Goal: Communication & Community: Answer question/provide support

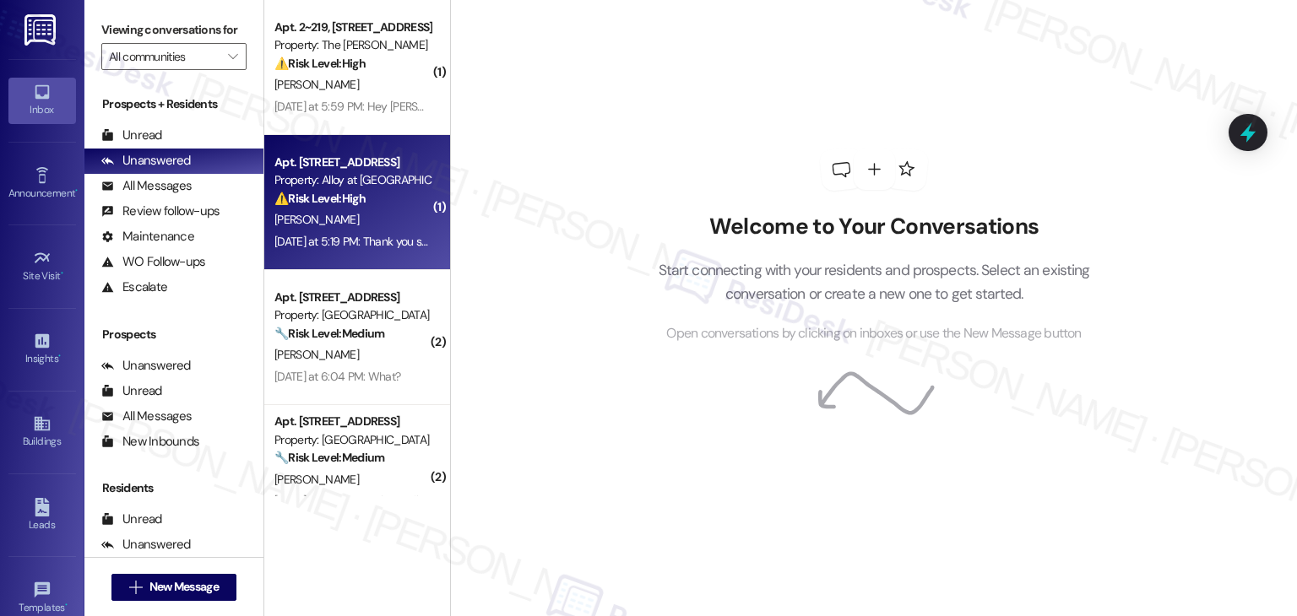
drag, startPoint x: 432, startPoint y: 14, endPoint x: 415, endPoint y: 220, distance: 206.7
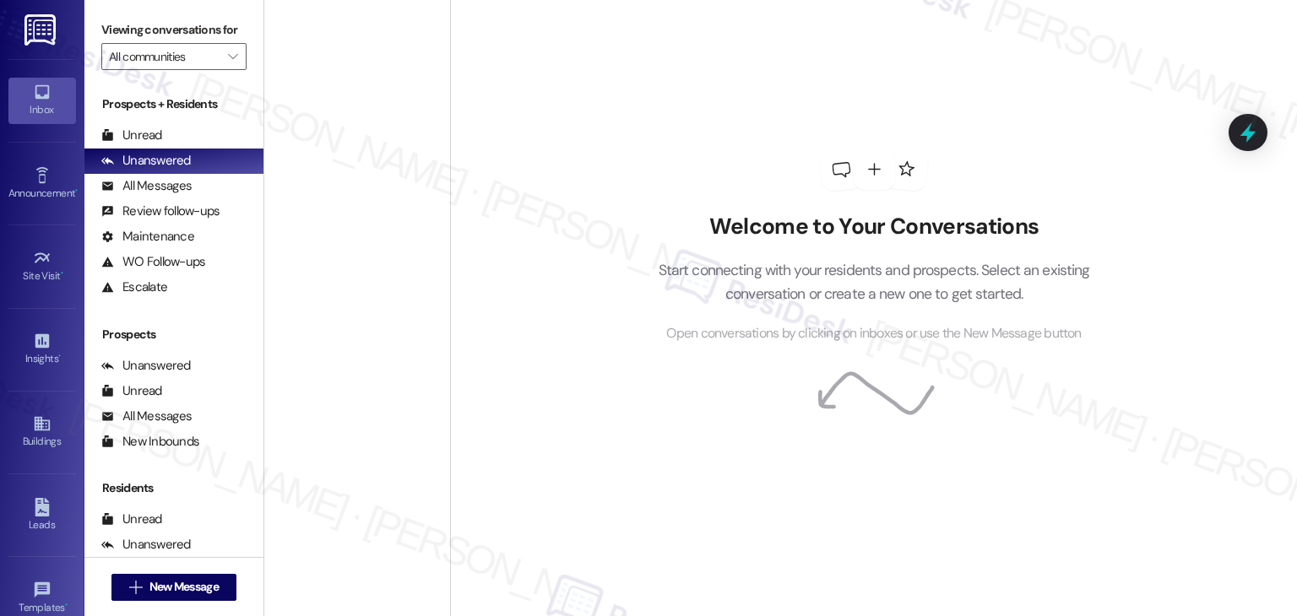
scroll to position [6257, 0]
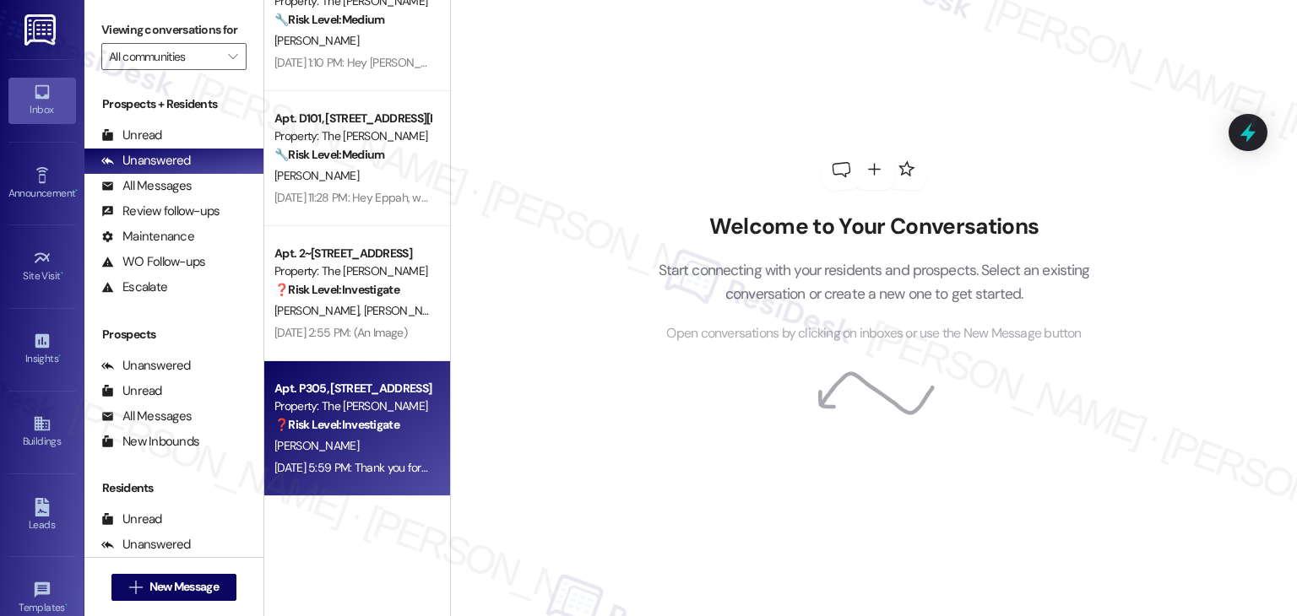
click at [342, 419] on strong "❓ Risk Level: Investigate" at bounding box center [336, 424] width 125 height 15
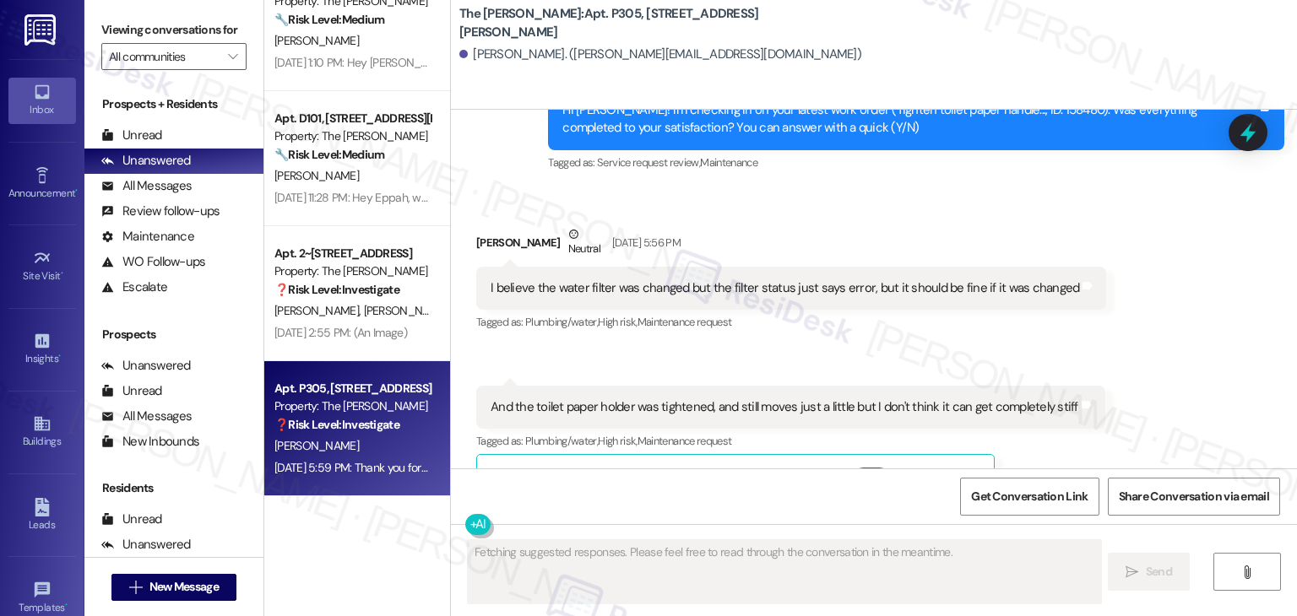
scroll to position [919, 0]
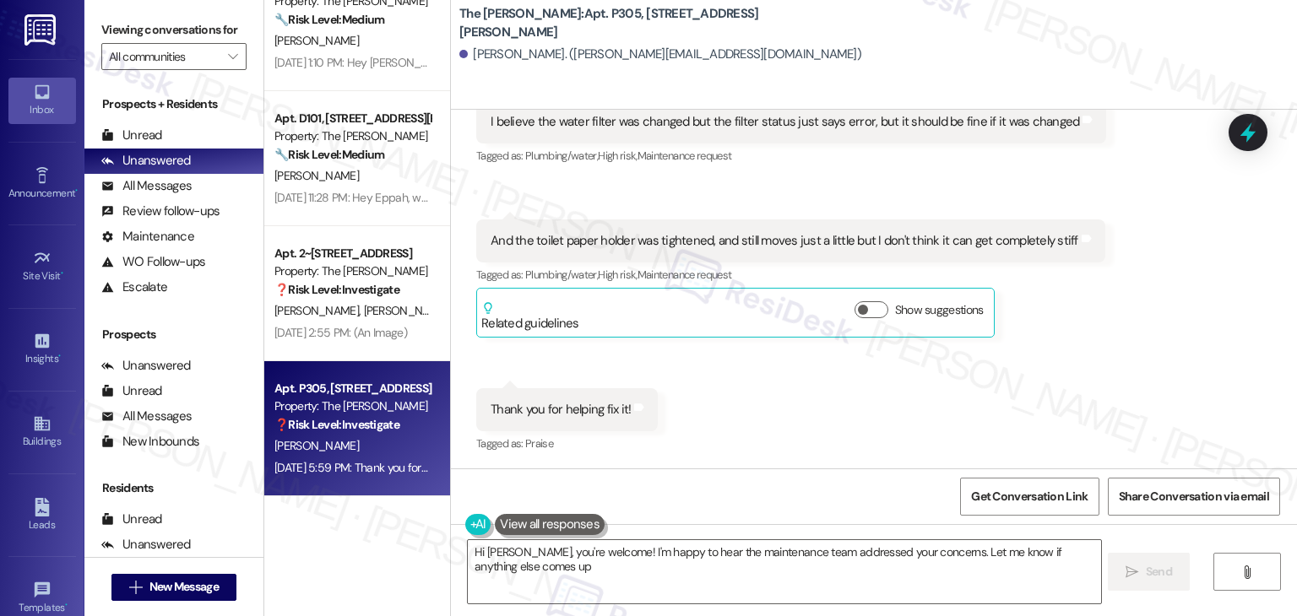
type textarea "Hi [PERSON_NAME], you're welcome! I'm happy to hear the maintenance team addres…"
click at [751, 403] on div "Received via SMS [PERSON_NAME] Neutral [DATE] 5:56 PM I believe the water filte…" at bounding box center [874, 245] width 846 height 448
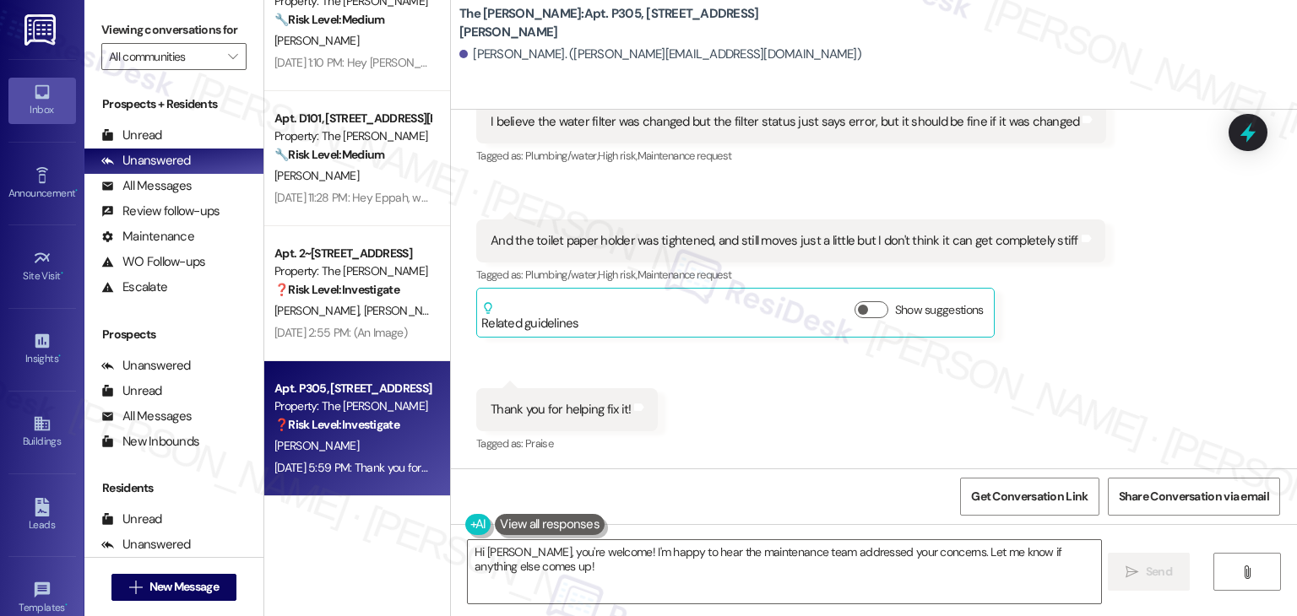
scroll to position [834, 0]
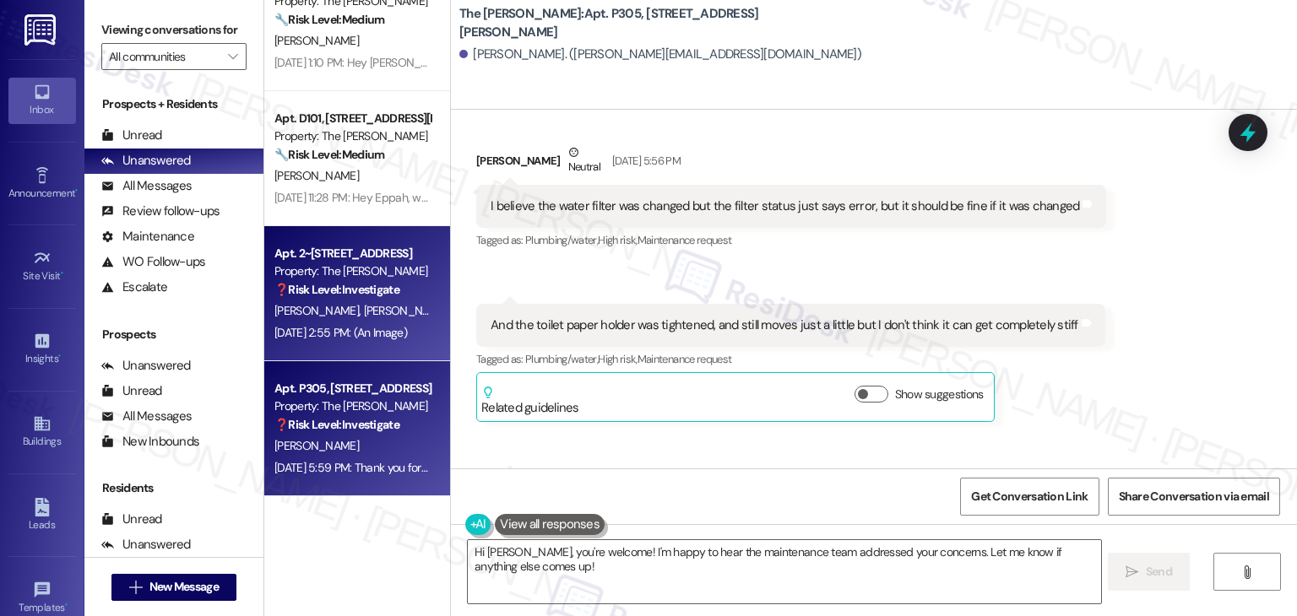
click at [325, 319] on div "[PERSON_NAME] [PERSON_NAME]" at bounding box center [353, 311] width 160 height 21
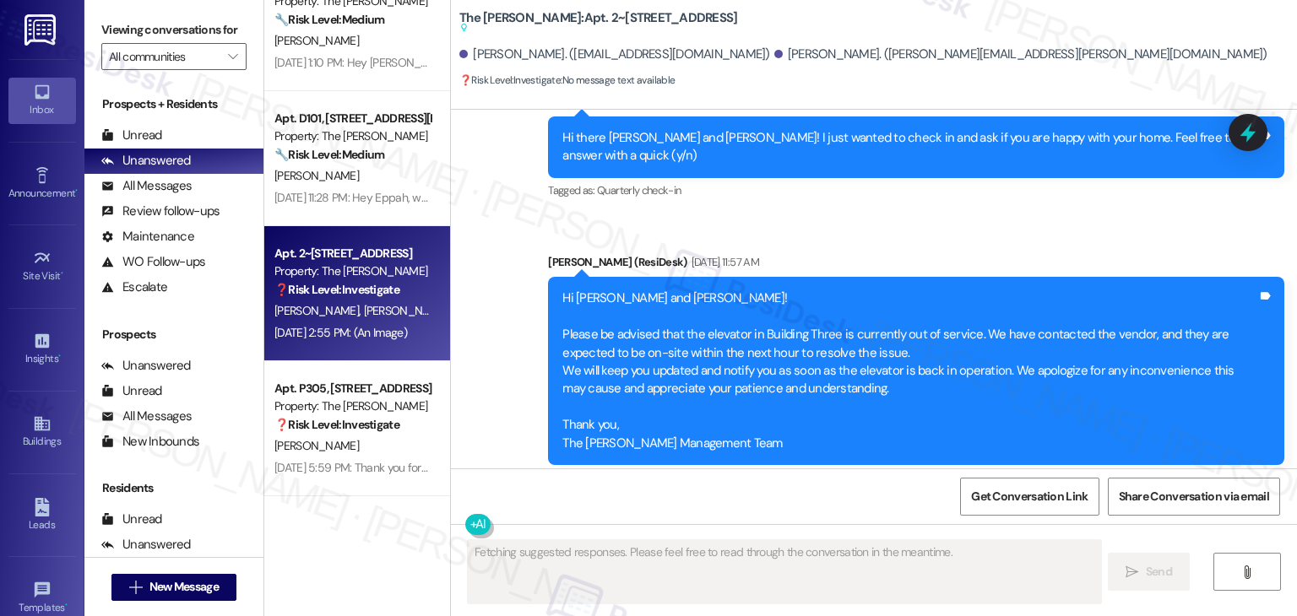
scroll to position [8100, 0]
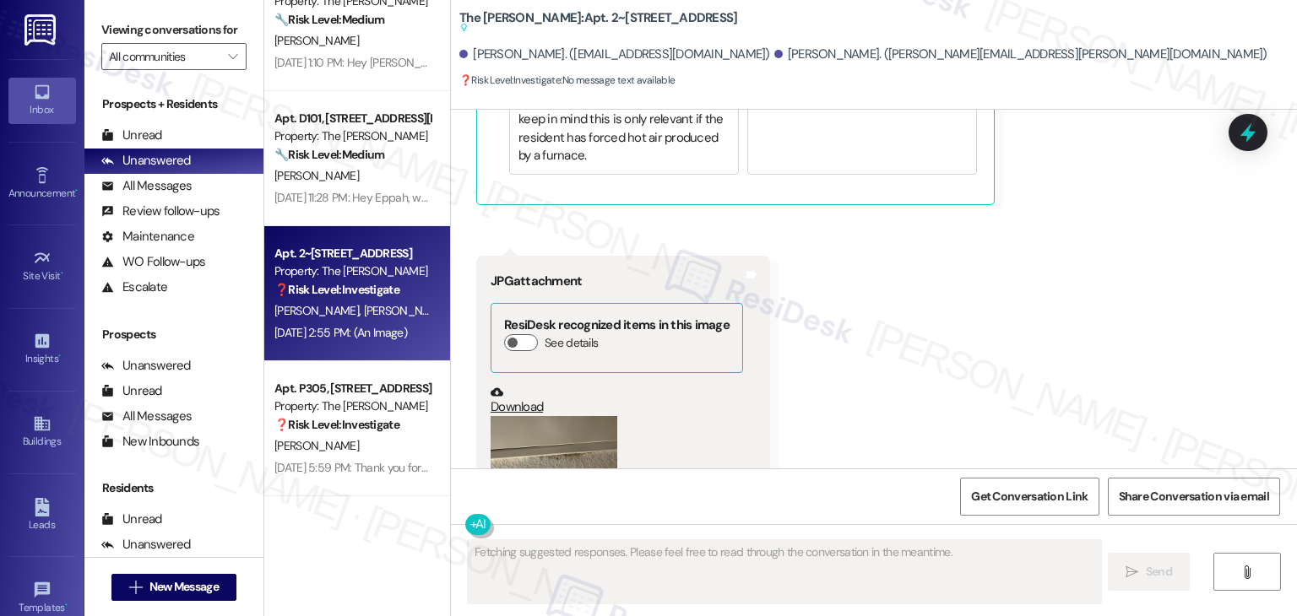
click at [868, 338] on div "Received via SMS [PERSON_NAME] Neutral [DATE] 2:42 PM My ac is turned off not b…" at bounding box center [874, 61] width 846 height 998
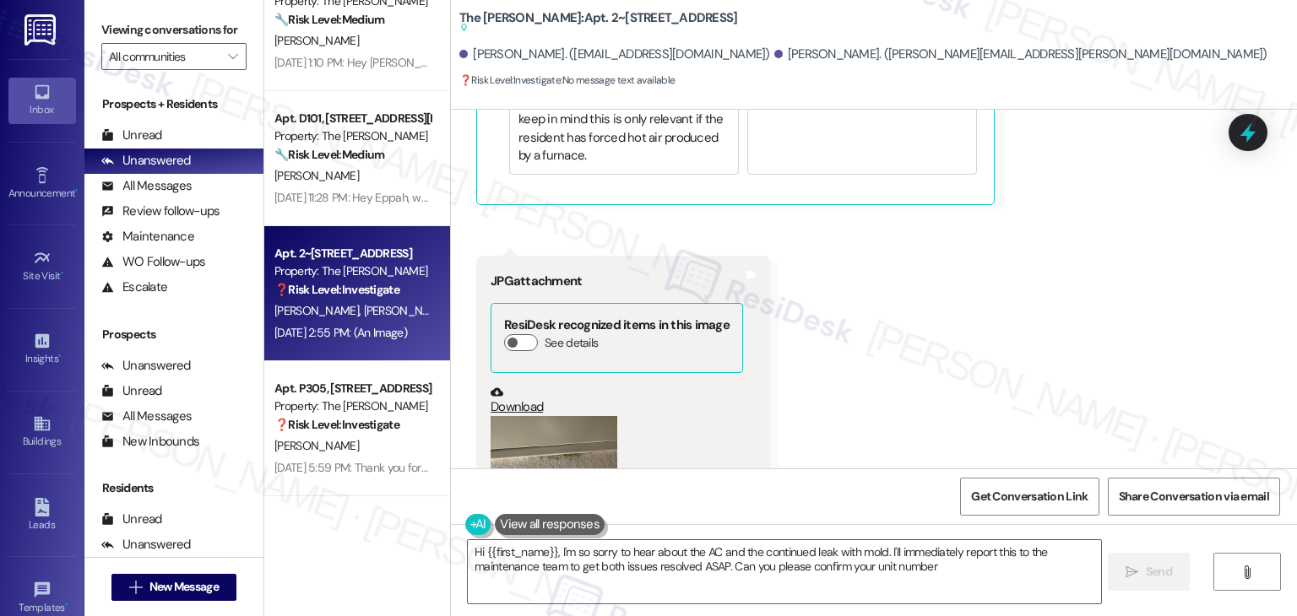
type textarea "Hi {{first_name}}, I'm so sorry to hear about the AC and the continued leak wit…"
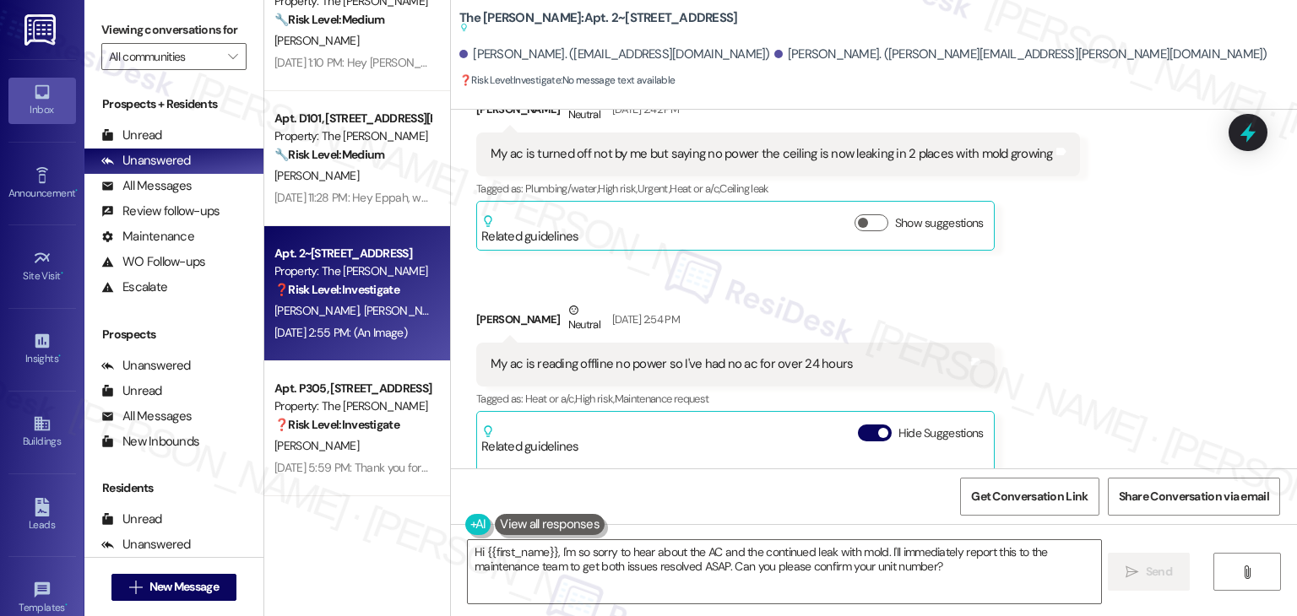
scroll to position [7593, 0]
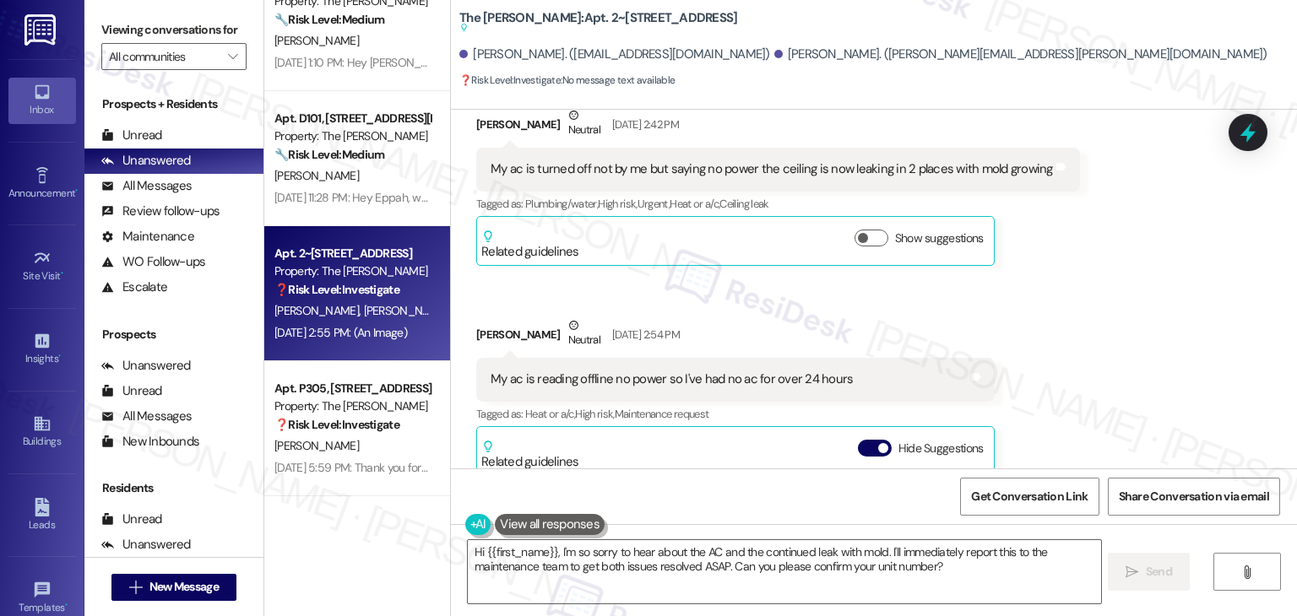
click at [1078, 279] on div "Received via SMS [PERSON_NAME] Neutral [DATE] 2:42 PM My ac is turned off not b…" at bounding box center [874, 567] width 846 height 998
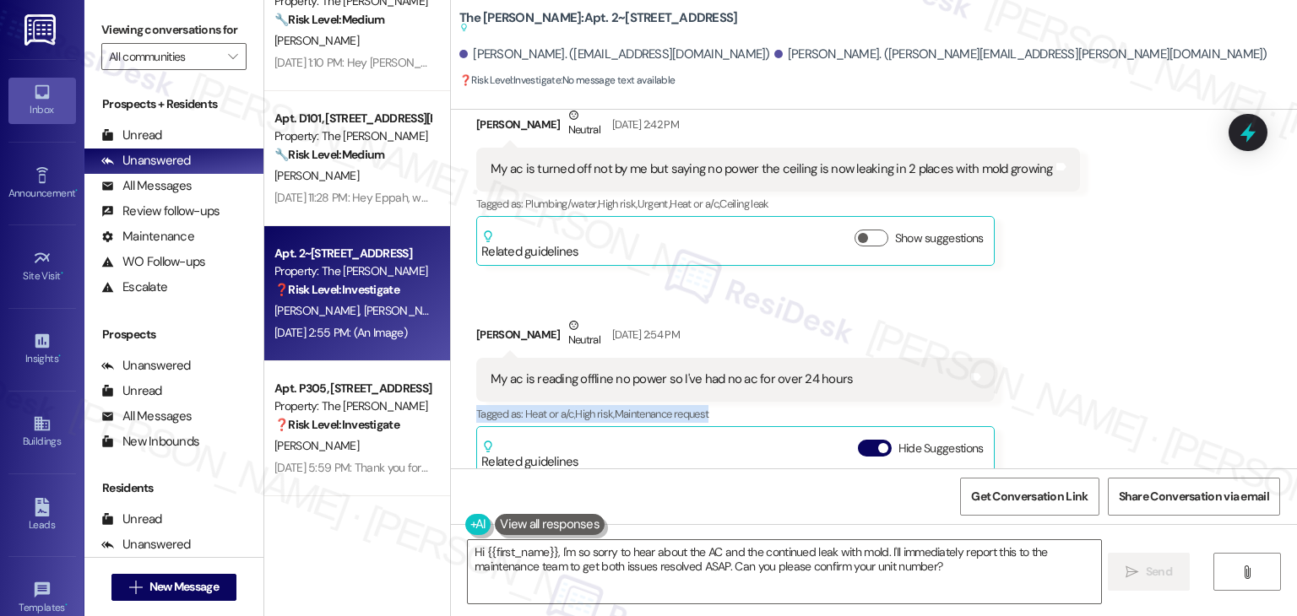
click at [1078, 279] on div "Received via SMS [PERSON_NAME] Neutral [DATE] 2:42 PM My ac is turned off not b…" at bounding box center [874, 567] width 846 height 998
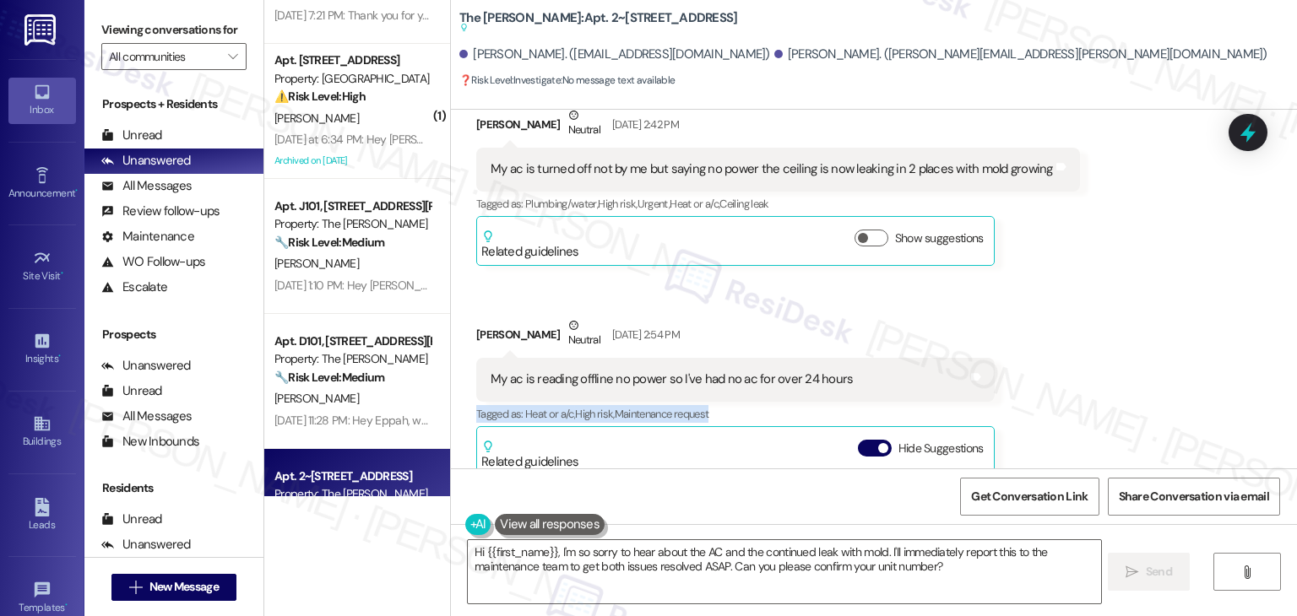
scroll to position [6004, 0]
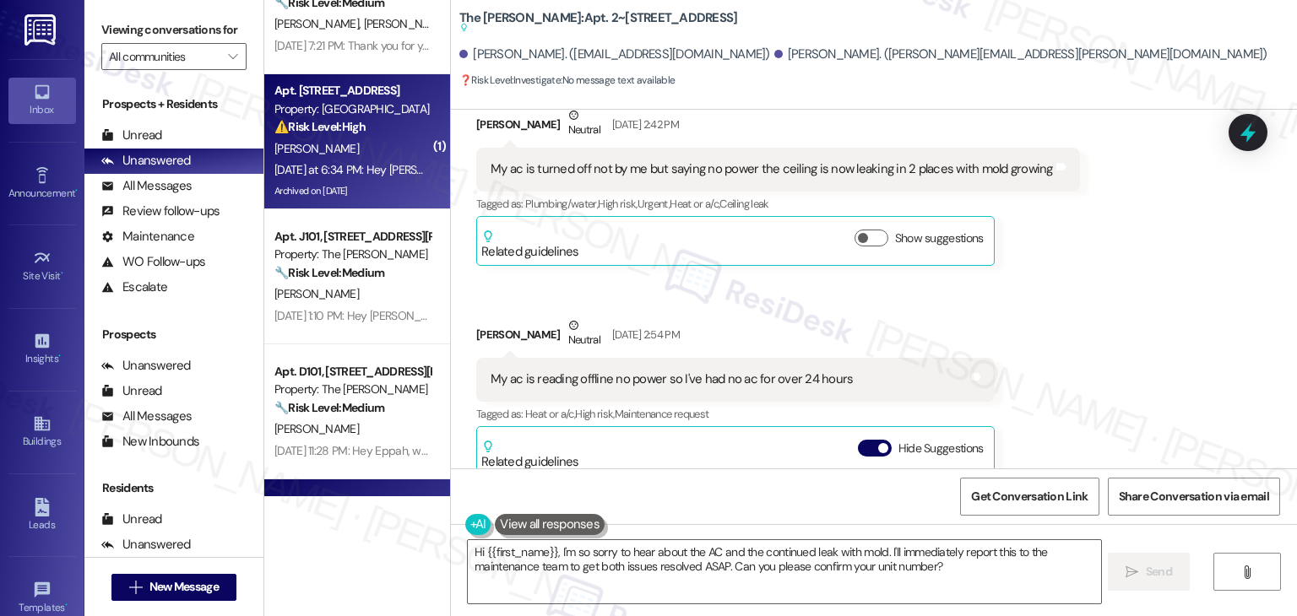
click at [330, 156] on div "[PERSON_NAME]" at bounding box center [353, 148] width 160 height 21
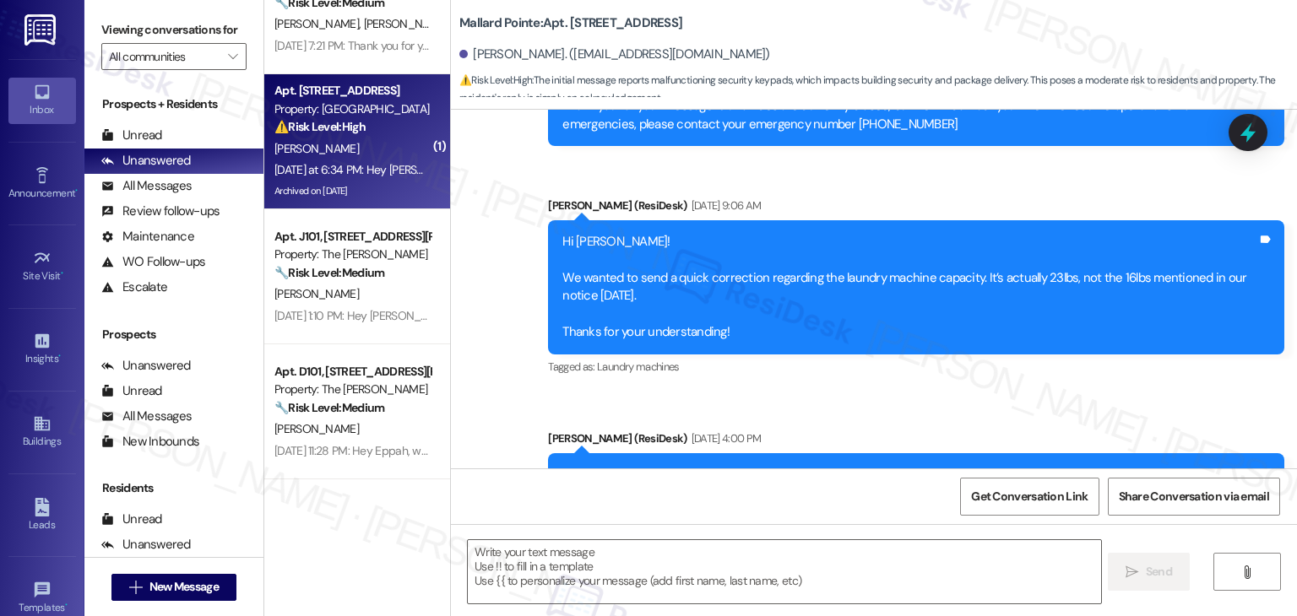
type textarea "Fetching suggested responses. Please feel free to read through the conversation…"
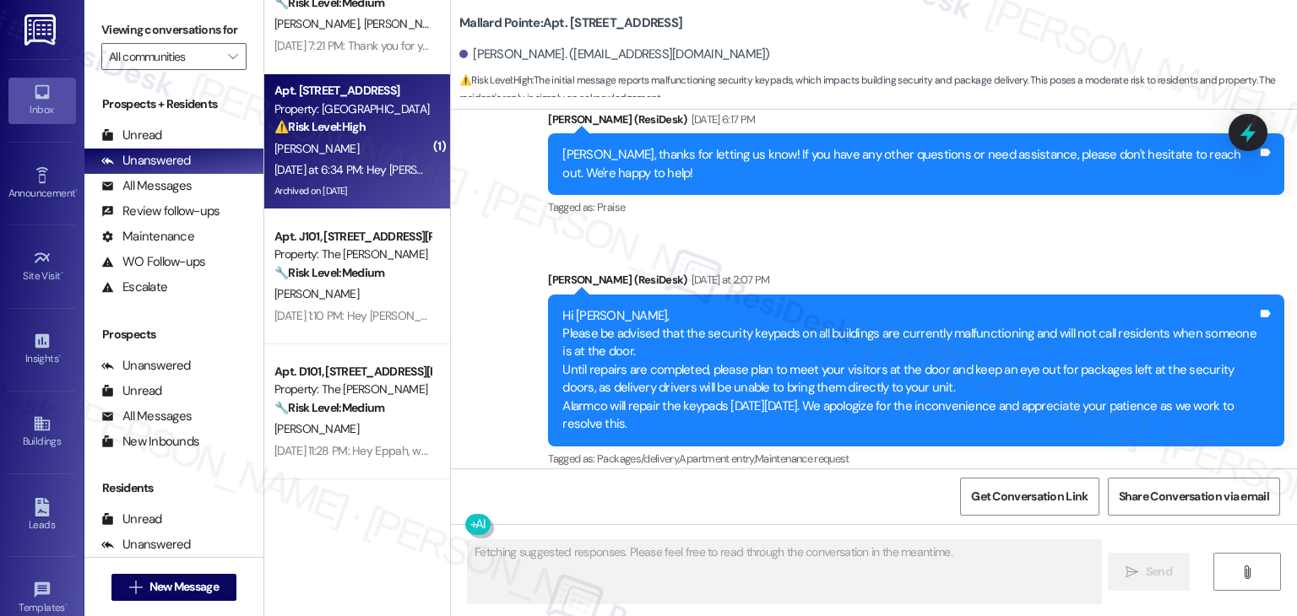
scroll to position [6619, 0]
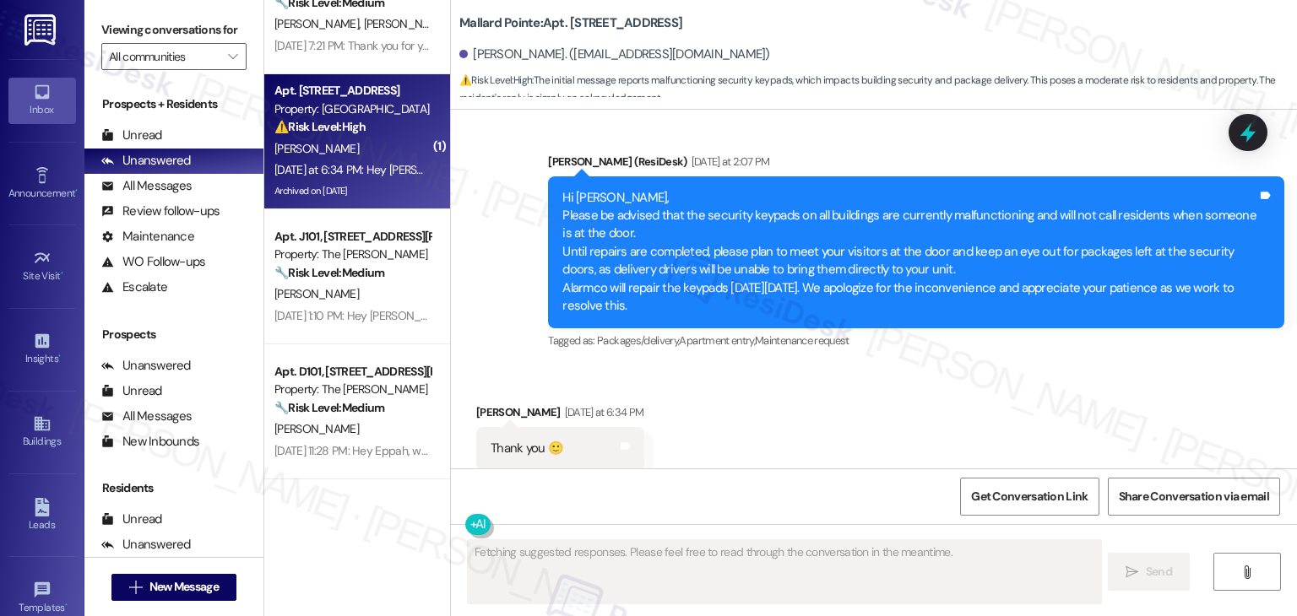
click at [1023, 366] on div "Received via SMS [PERSON_NAME] [DATE] at 6:34 PM Thank you 🙂 Tags and notes Tag…" at bounding box center [874, 437] width 846 height 143
click at [1021, 366] on div "Received via SMS [PERSON_NAME] [DATE] at 6:34 PM Thank you 🙂 Tags and notes Tag…" at bounding box center [874, 437] width 846 height 143
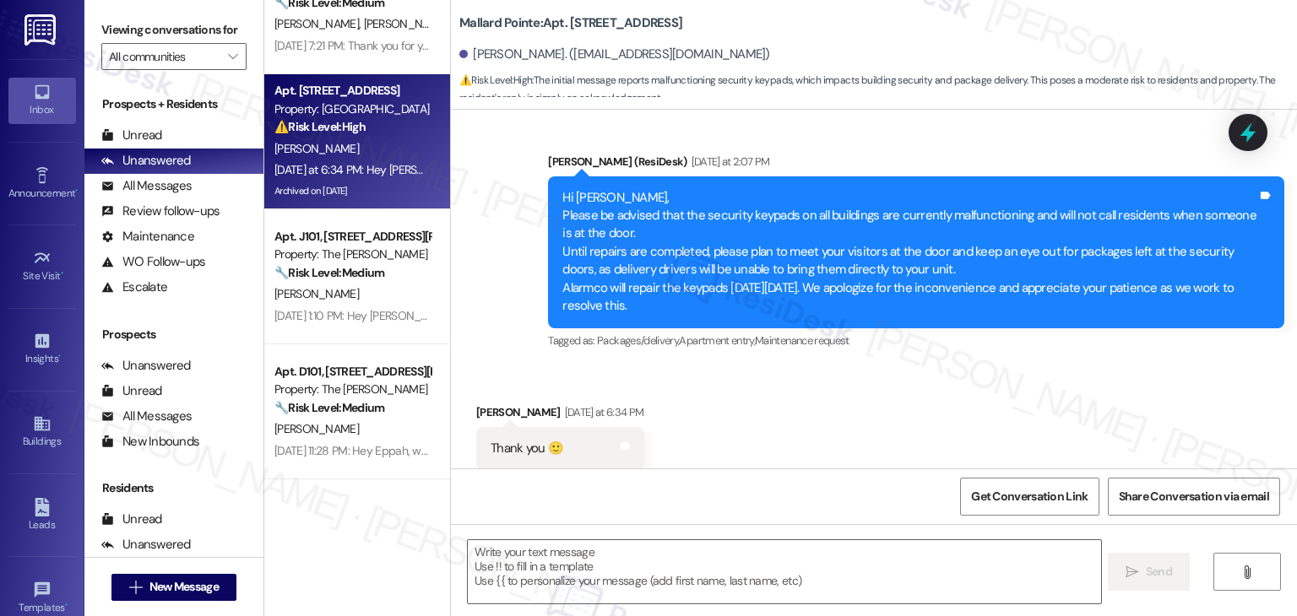
click at [1019, 366] on div "Received via SMS [PERSON_NAME] [DATE] at 6:34 PM Thank you 🙂 Tags and notes Tag…" at bounding box center [874, 437] width 846 height 143
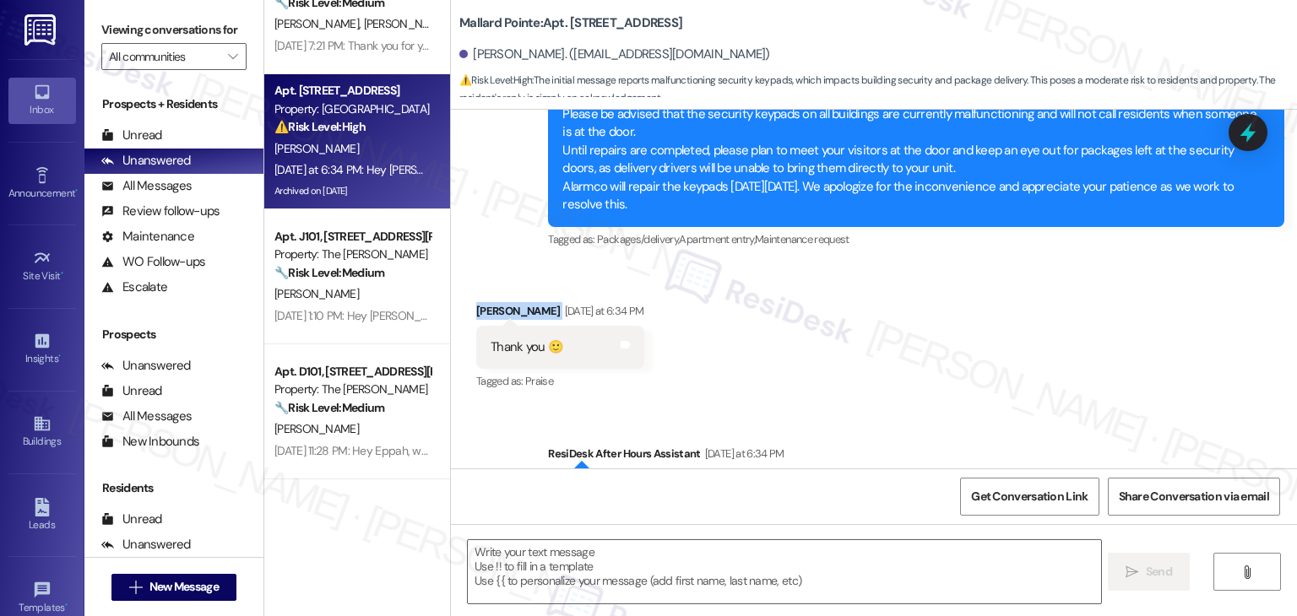
scroll to position [6762, 0]
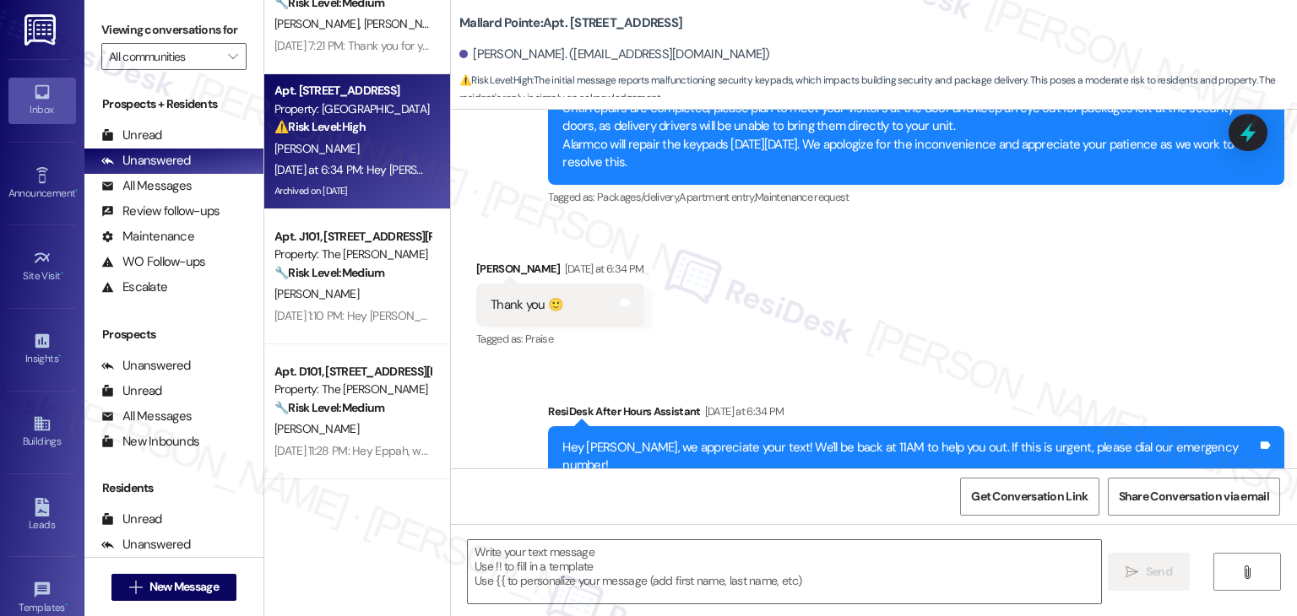
click at [1002, 294] on div "Received via SMS [PERSON_NAME] [DATE] at 6:34 PM Thank you 🙂 Tags and notes Tag…" at bounding box center [874, 293] width 846 height 143
click at [1000, 293] on div "Received via SMS [PERSON_NAME] [DATE] at 6:34 PM Thank you 🙂 Tags and notes Tag…" at bounding box center [874, 293] width 846 height 143
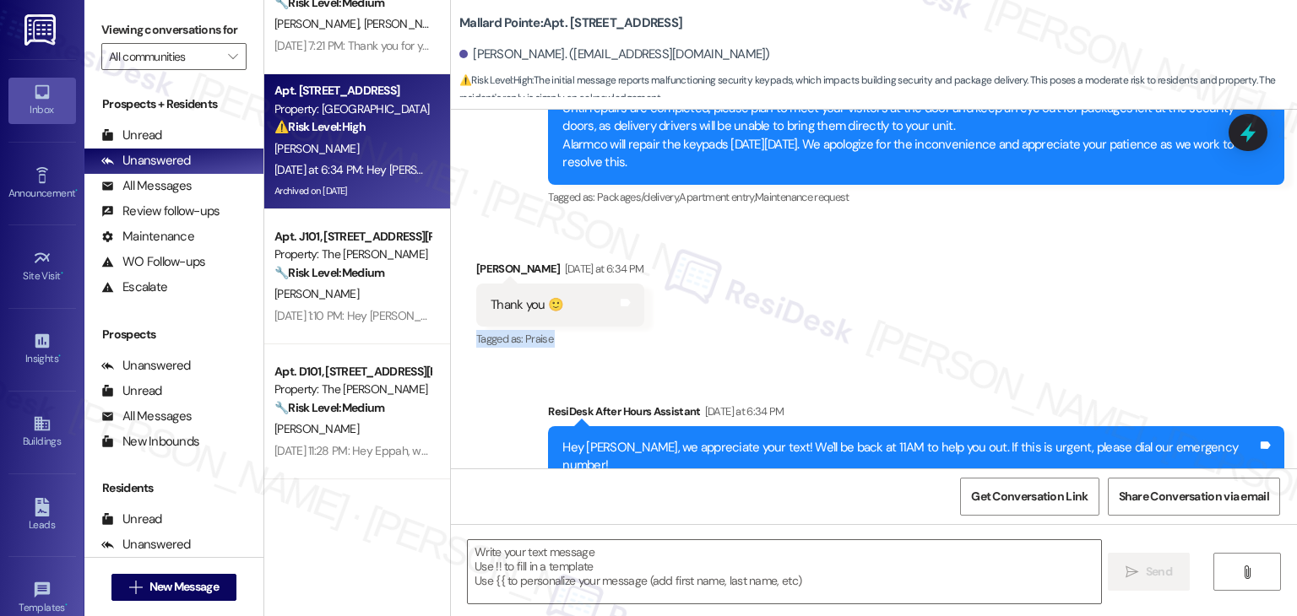
click at [1000, 293] on div "Received via SMS [PERSON_NAME] [DATE] at 6:34 PM Thank you 🙂 Tags and notes Tag…" at bounding box center [874, 293] width 846 height 143
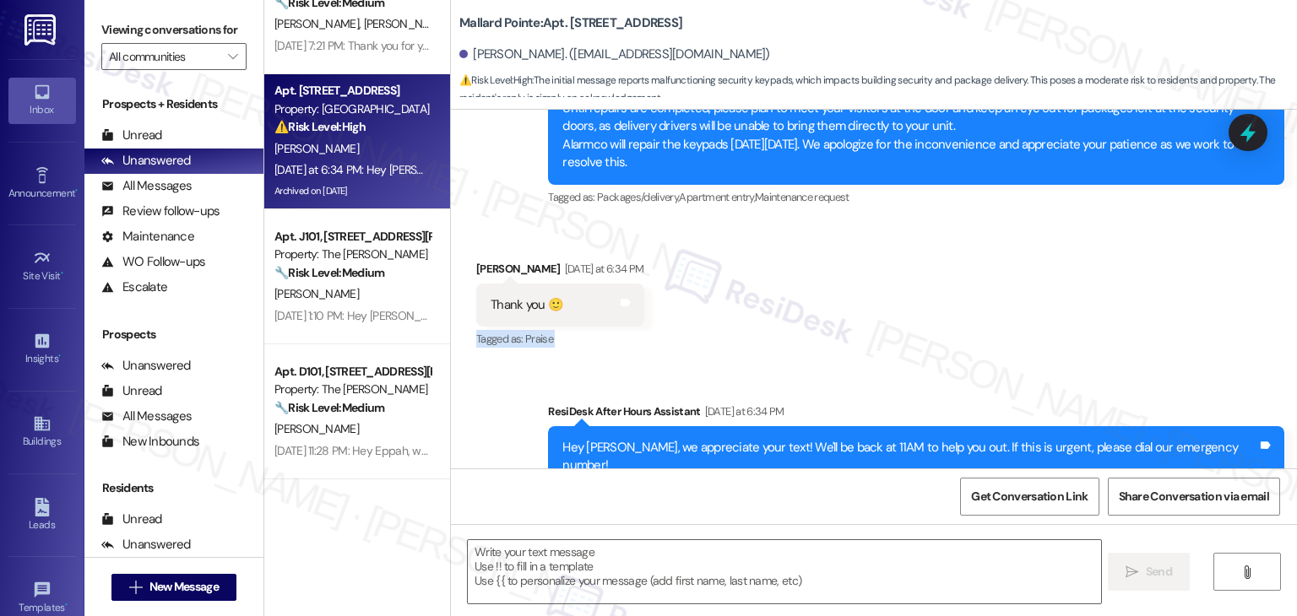
click at [1000, 293] on div "Received via SMS [PERSON_NAME] [DATE] at 6:34 PM Thank you 🙂 Tags and notes Tag…" at bounding box center [874, 293] width 846 height 143
